Goal: Task Accomplishment & Management: Use online tool/utility

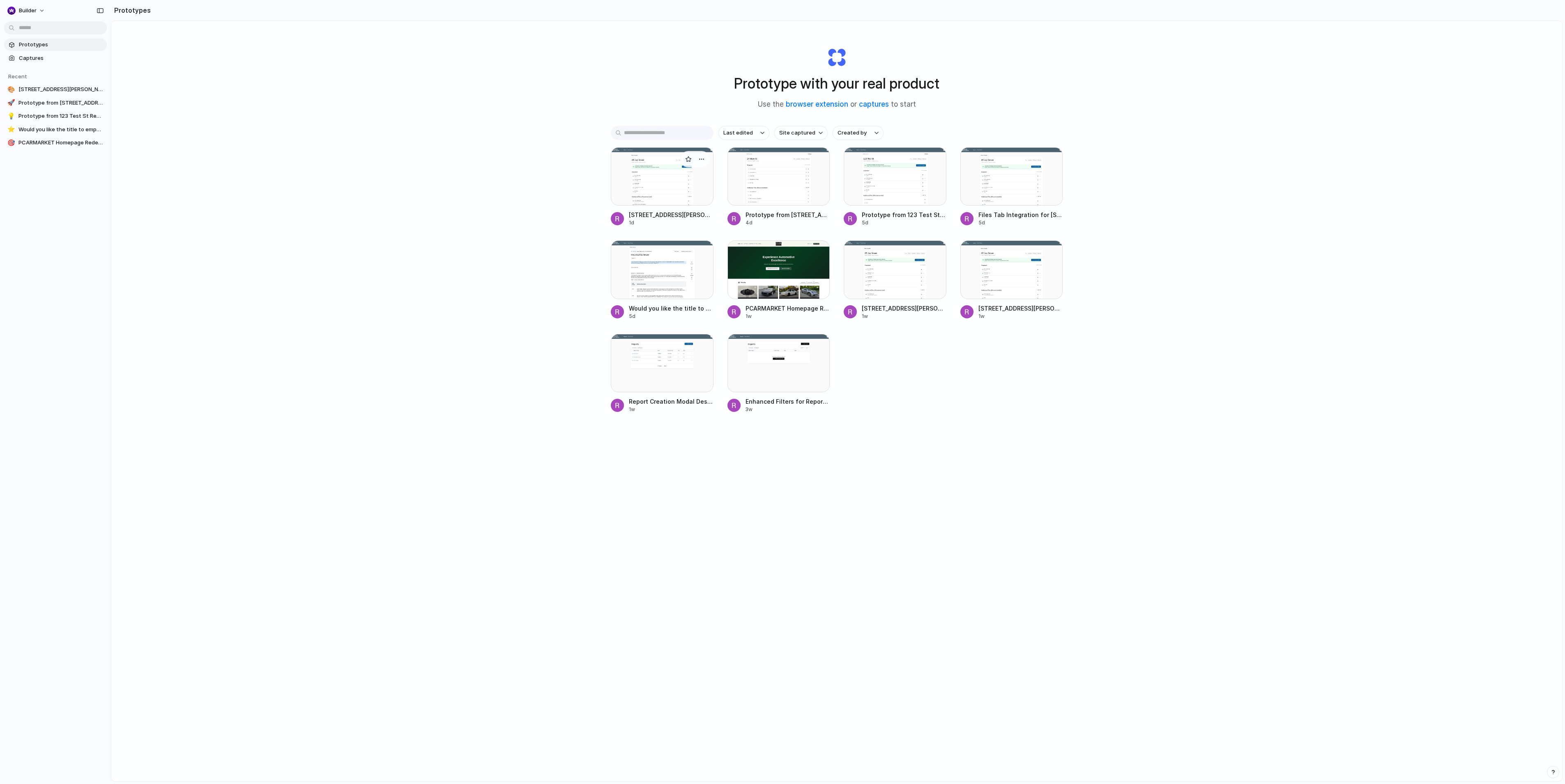
click at [665, 186] on div at bounding box center [662, 175] width 102 height 58
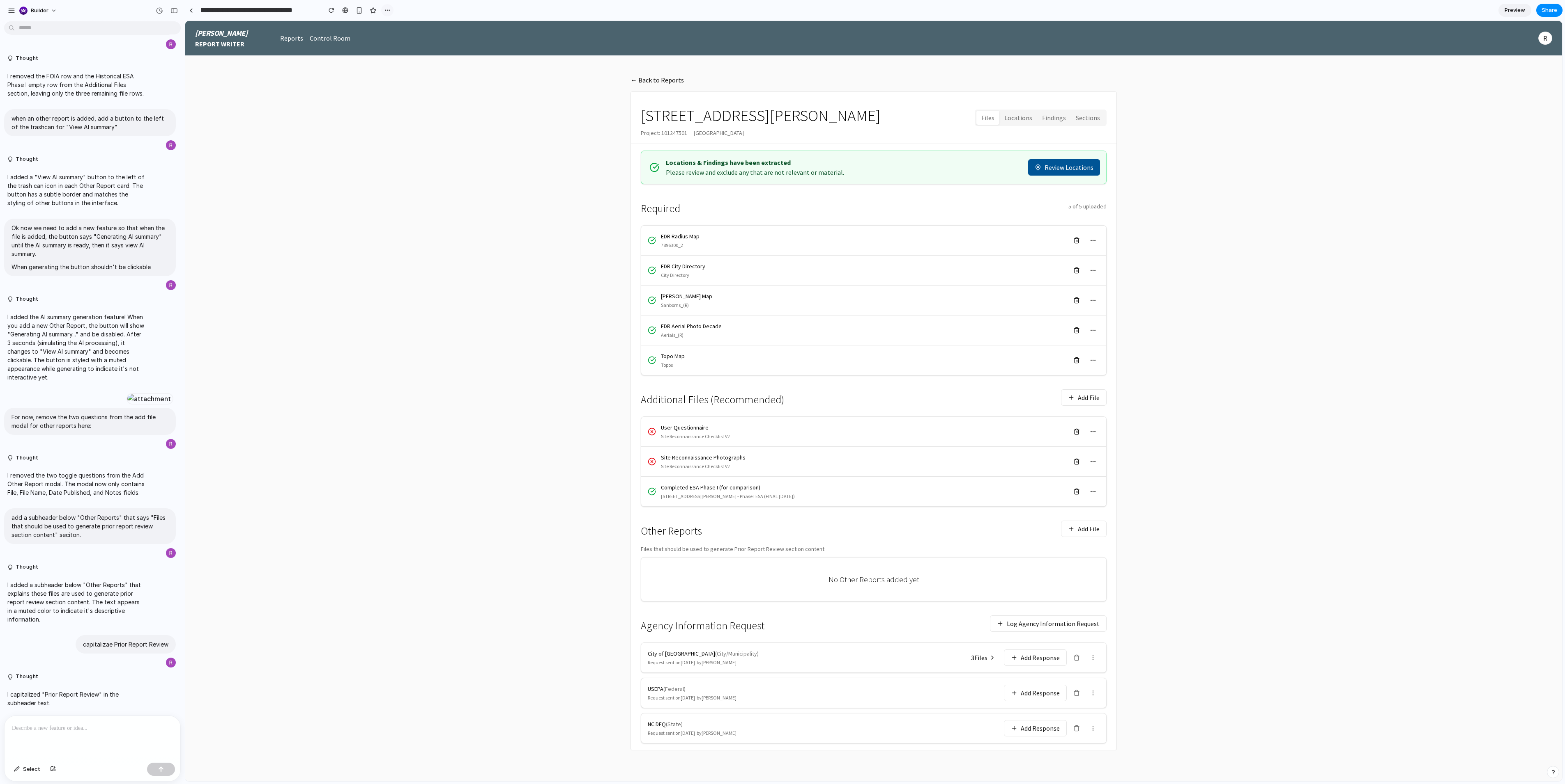
click at [385, 11] on div "button" at bounding box center [387, 9] width 7 height 7
click at [411, 23] on li "Duplicate" at bounding box center [405, 28] width 46 height 13
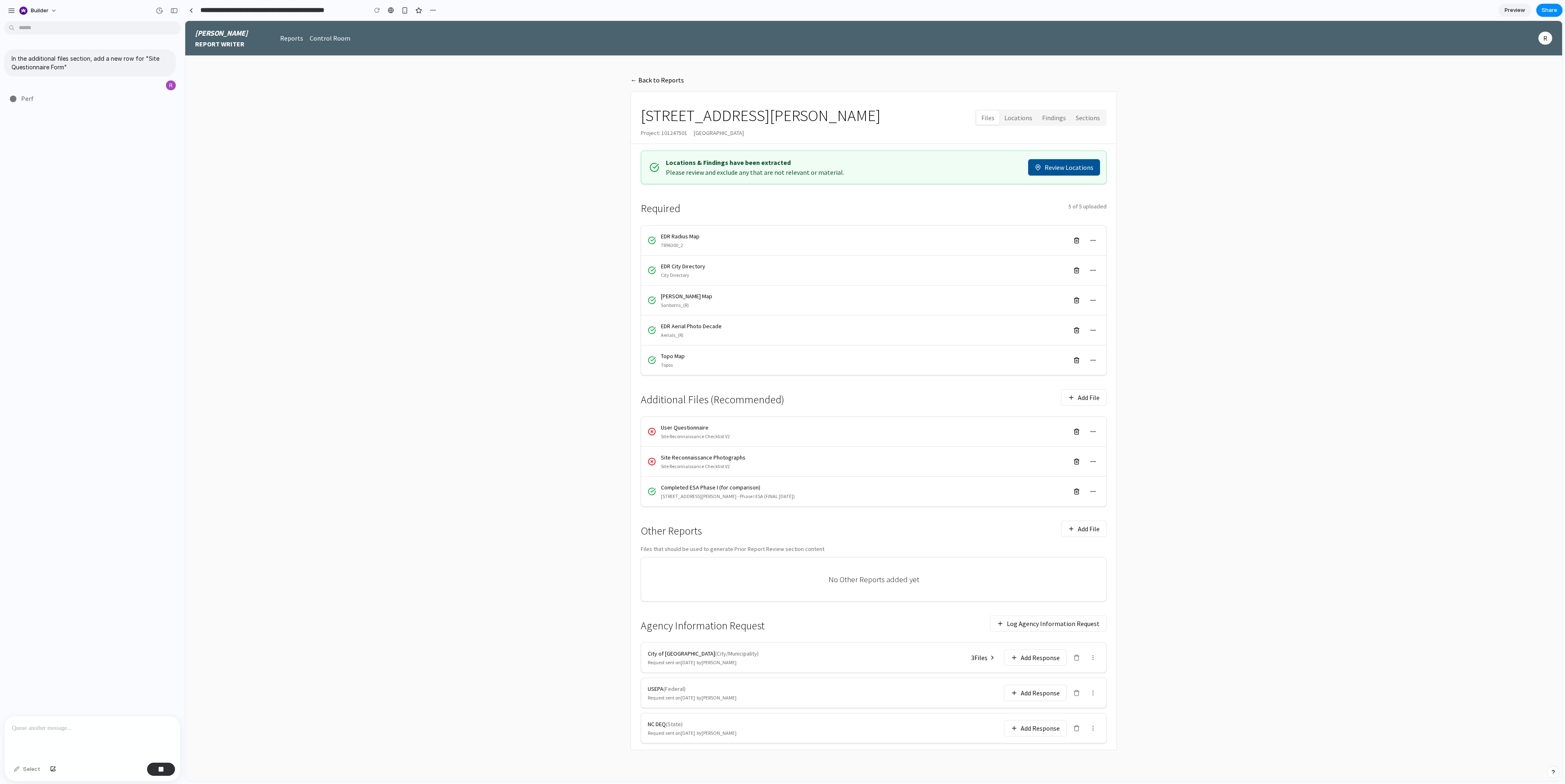
type input "**********"
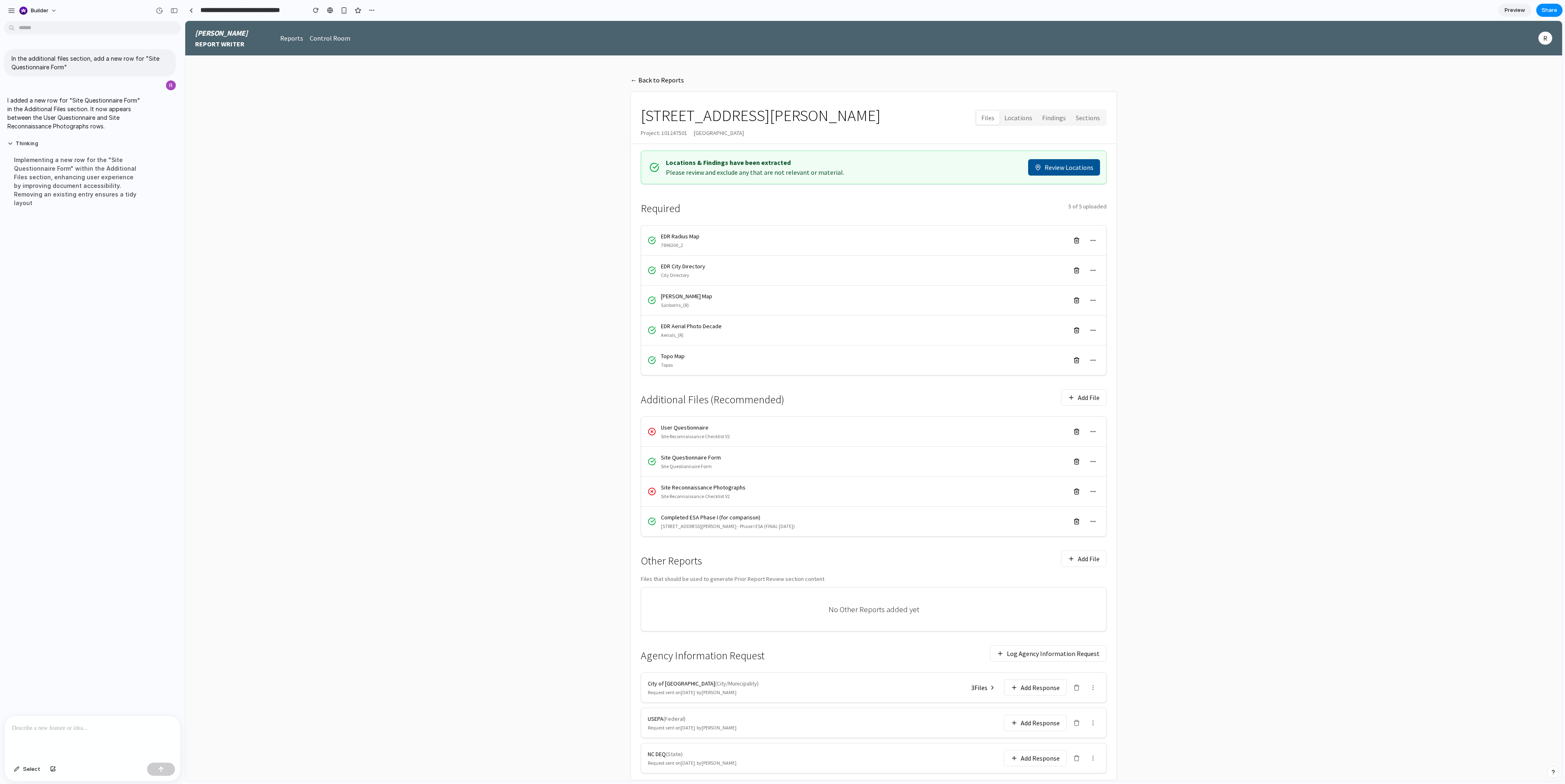
click at [138, 731] on p at bounding box center [93, 728] width 161 height 9
click at [296, 526] on main "← Back to Reports 85 Jay Street Project: 101247501 Brooklyn, NY 11201 Files Loc…" at bounding box center [873, 428] width 1376 height 744
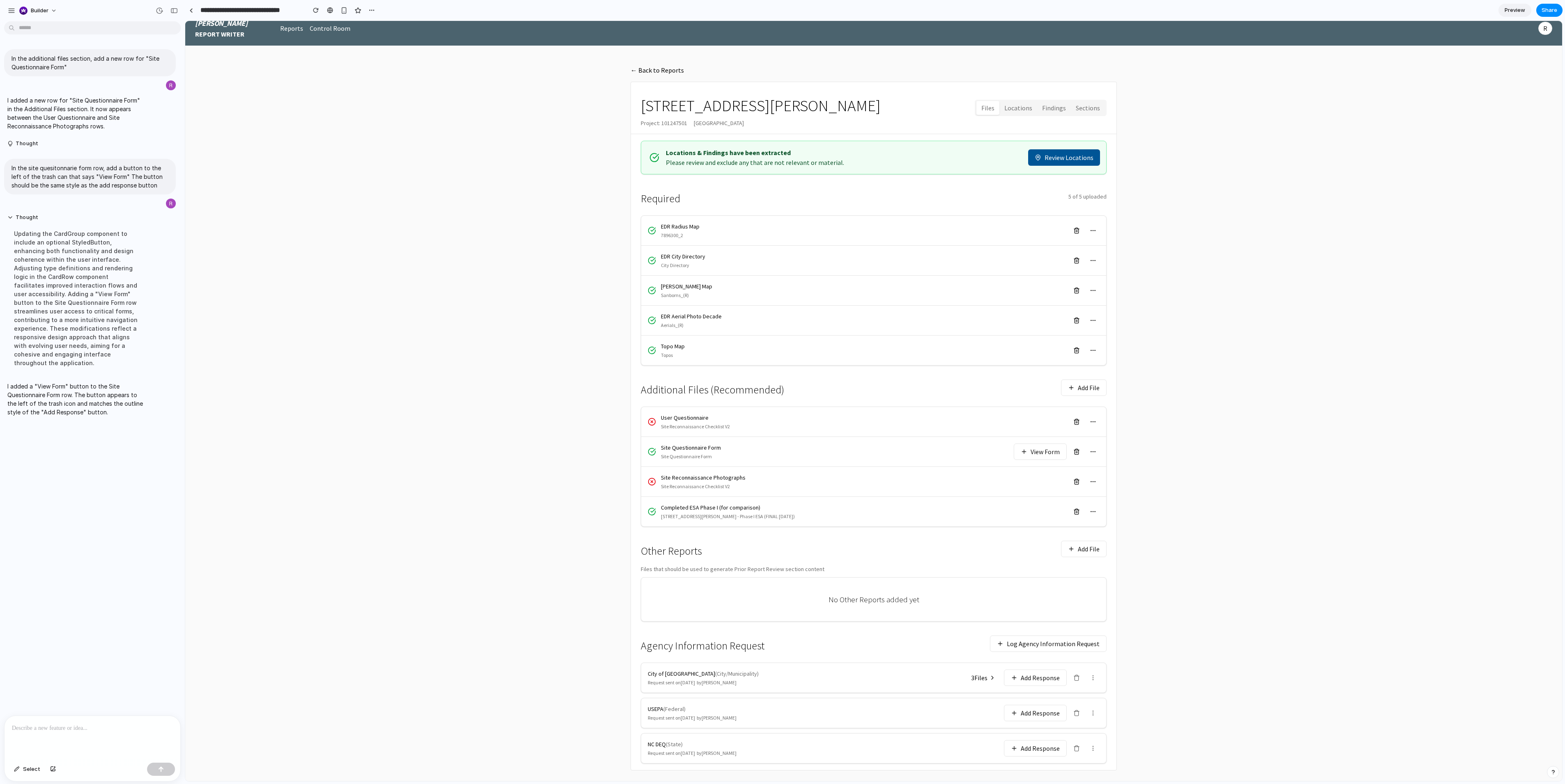
scroll to position [24, 0]
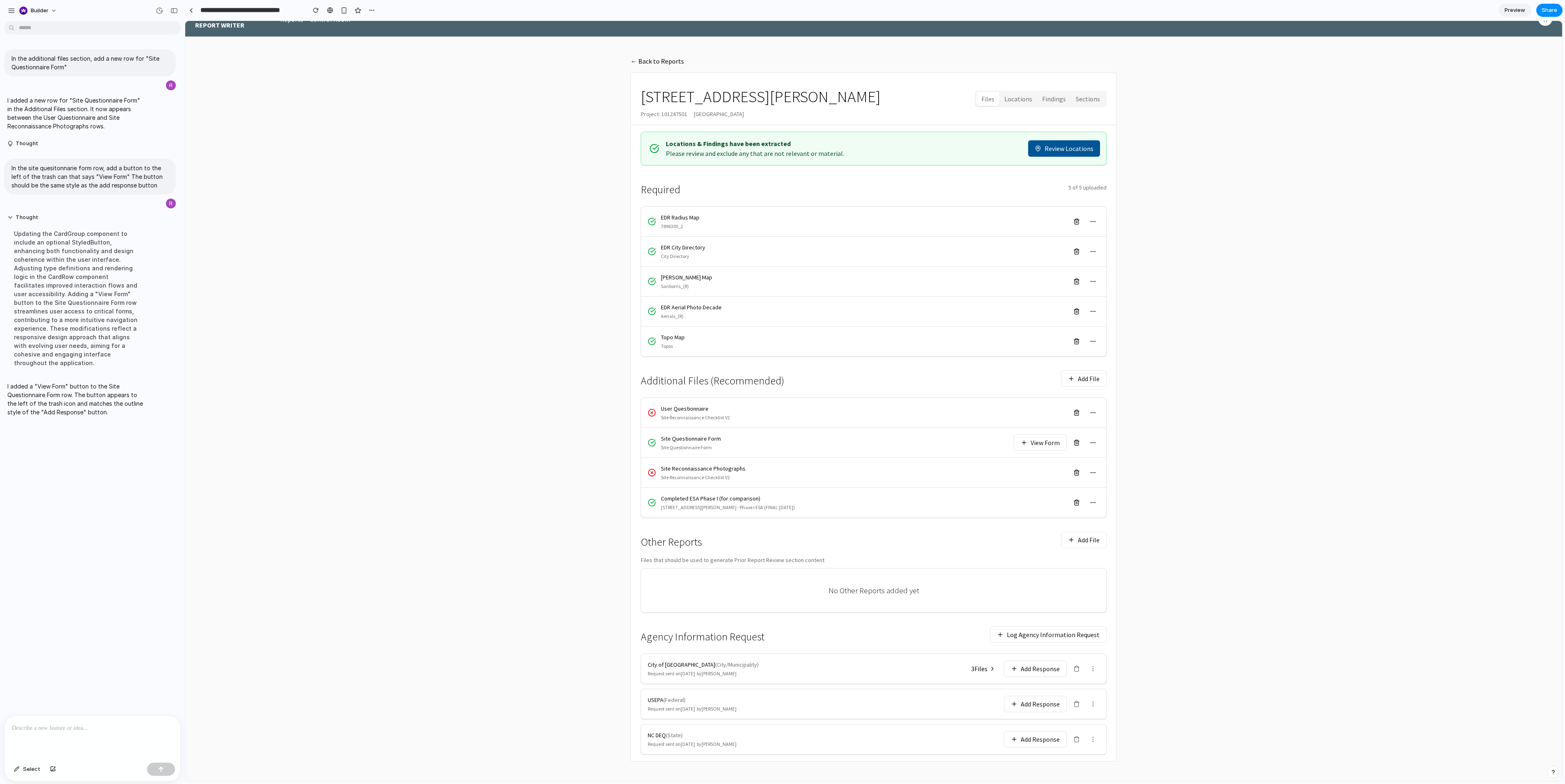
click at [366, 337] on main "← Back to Reports 85 Jay Street Project: 101247501 Brooklyn, NY 11201 Files Loc…" at bounding box center [873, 409] width 1376 height 744
